Goal: Check status: Check status

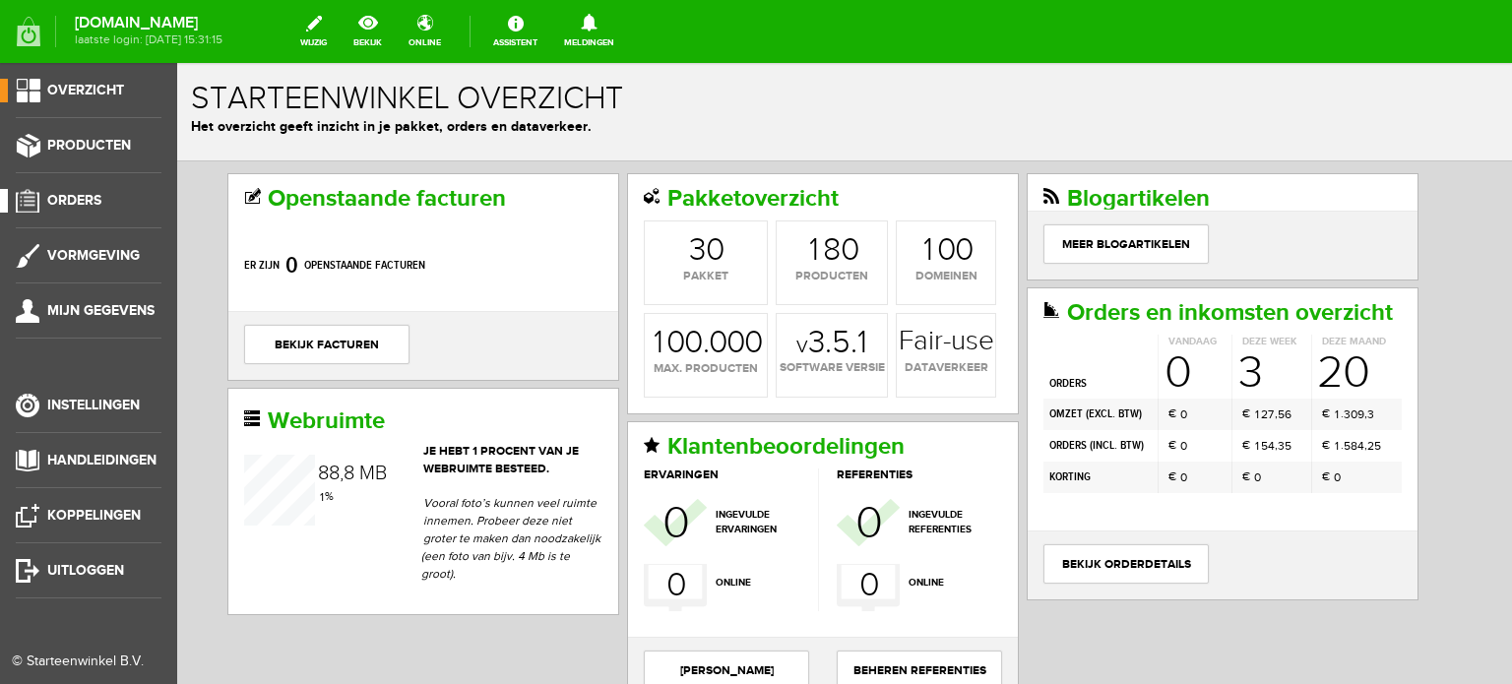
click at [93, 199] on span "Orders" at bounding box center [74, 200] width 54 height 17
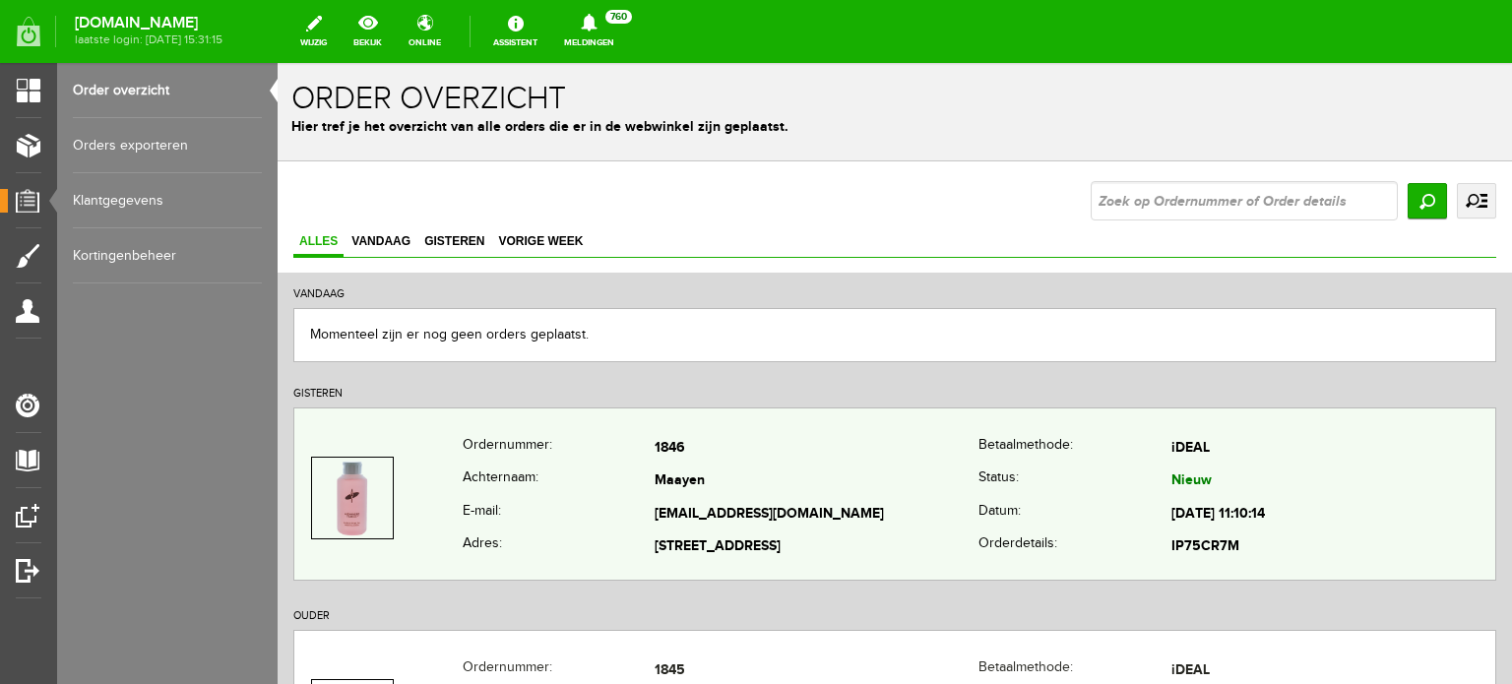
click at [697, 481] on td "Maayen" at bounding box center [817, 482] width 324 height 33
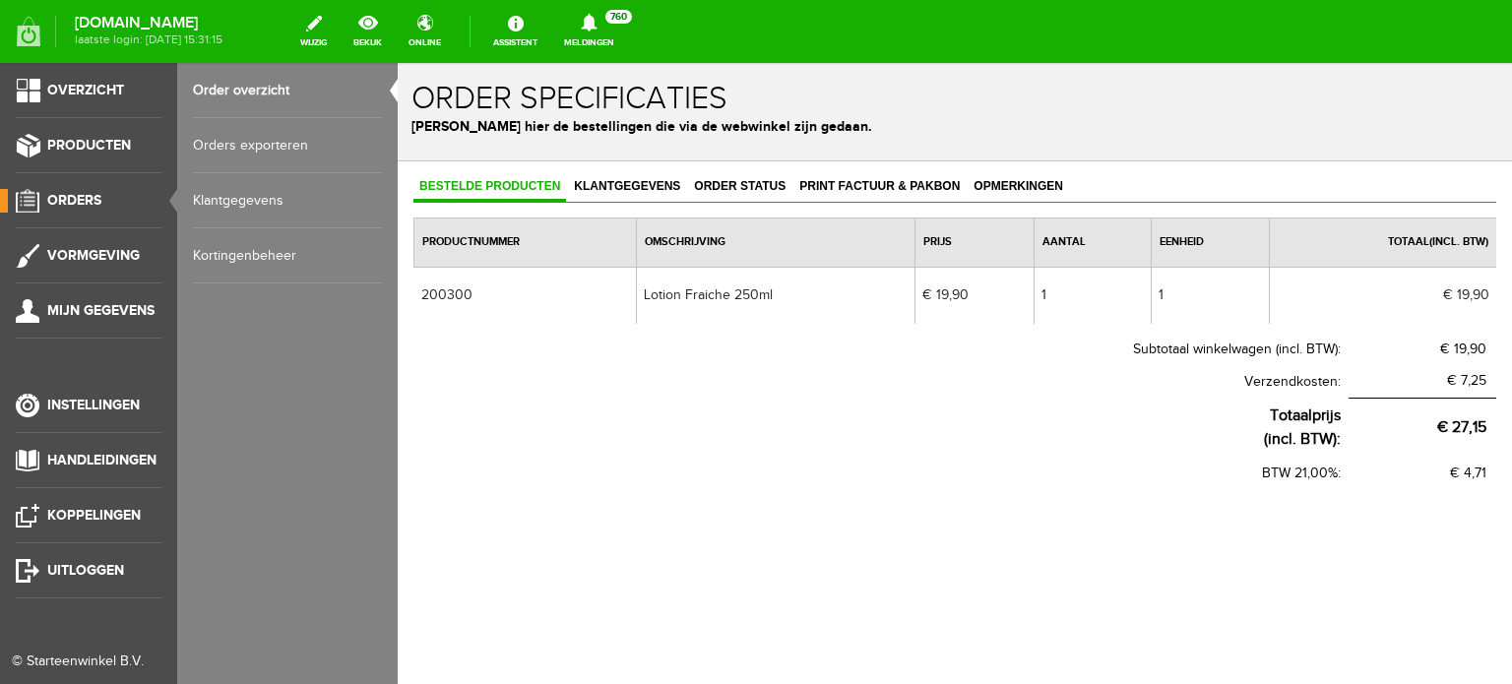
click at [87, 203] on span "Orders" at bounding box center [74, 200] width 54 height 17
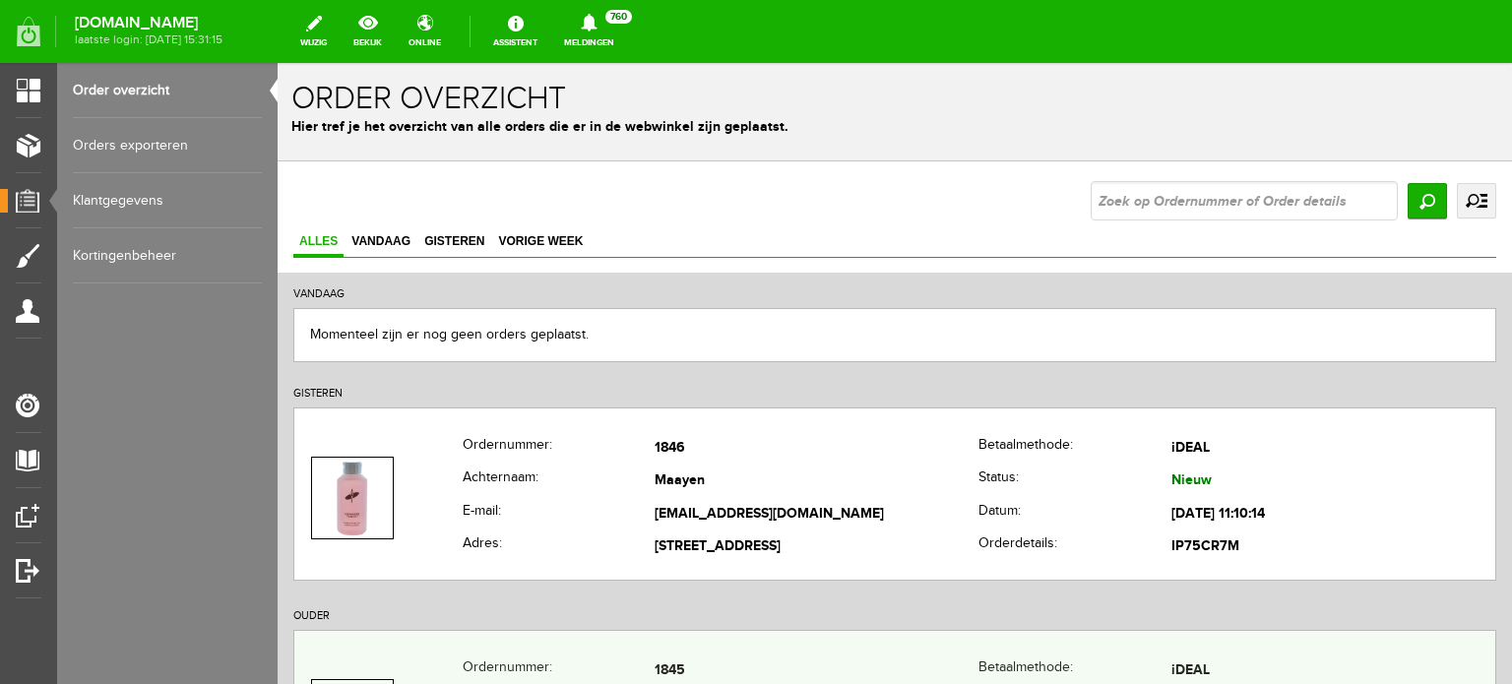
click at [637, 658] on th "Ordernummer:" at bounding box center [559, 671] width 192 height 33
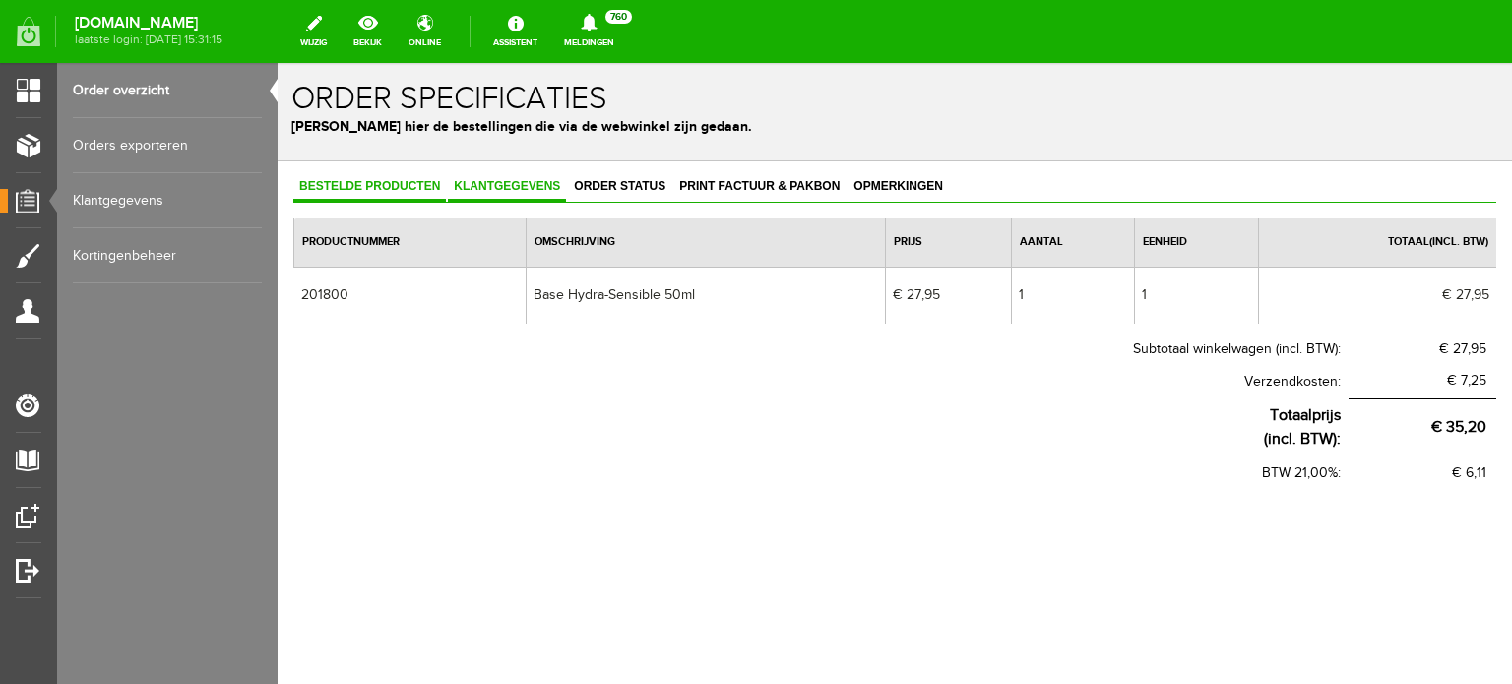
click at [501, 185] on span "Klantgegevens" at bounding box center [507, 186] width 118 height 14
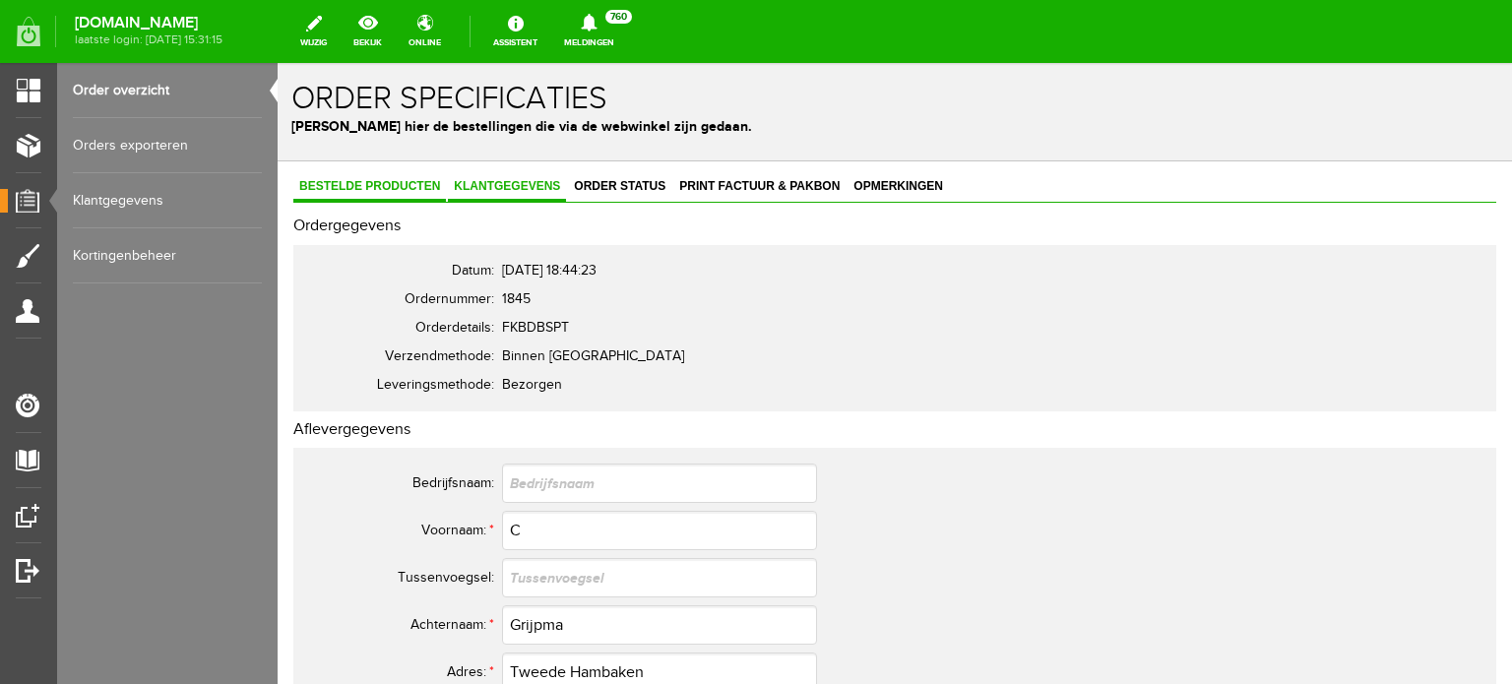
click at [395, 185] on span "Bestelde producten" at bounding box center [369, 186] width 153 height 14
